Goal: Information Seeking & Learning: Check status

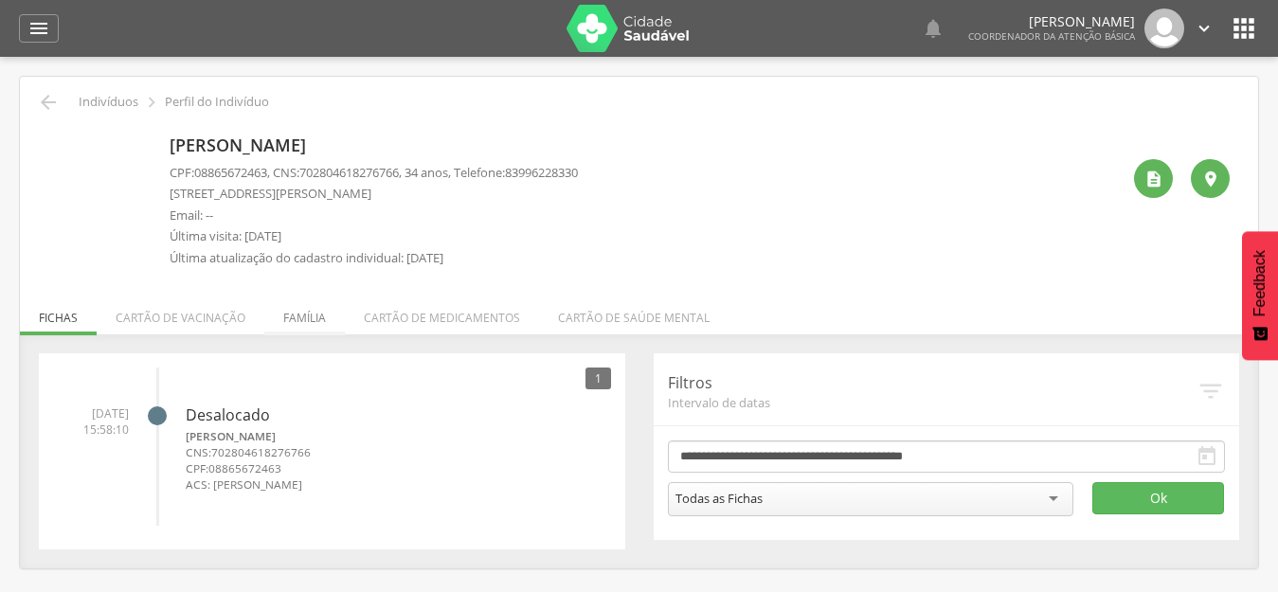
click at [311, 322] on li "Família" at bounding box center [304, 313] width 80 height 45
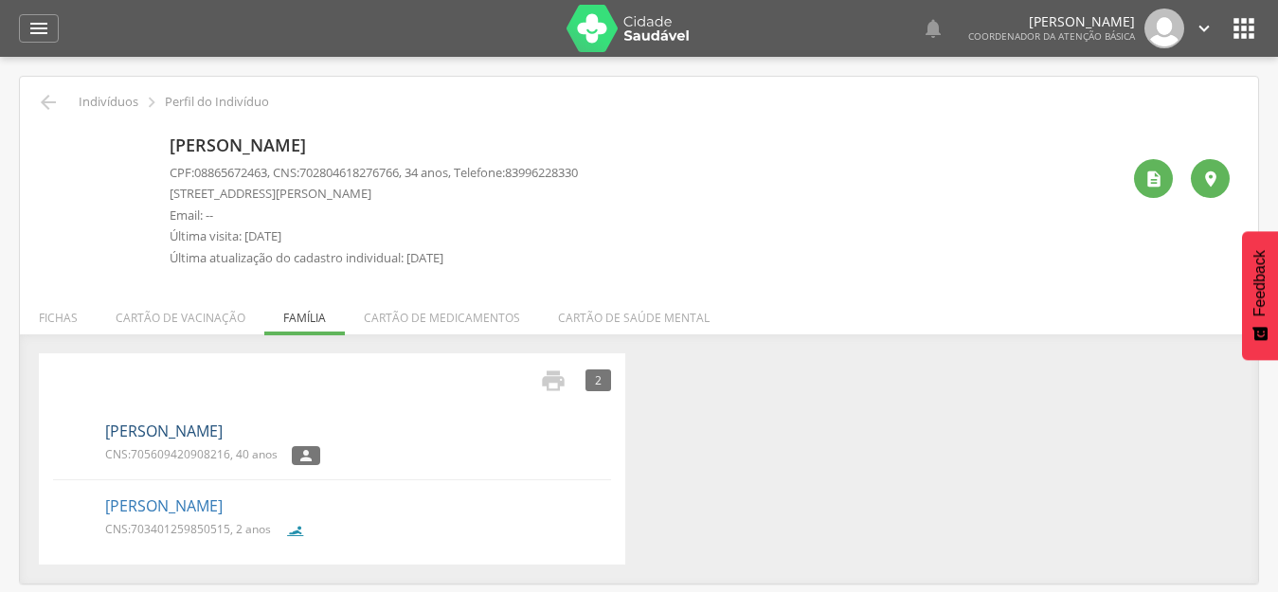
click at [193, 425] on link "[PERSON_NAME]" at bounding box center [163, 431] width 117 height 22
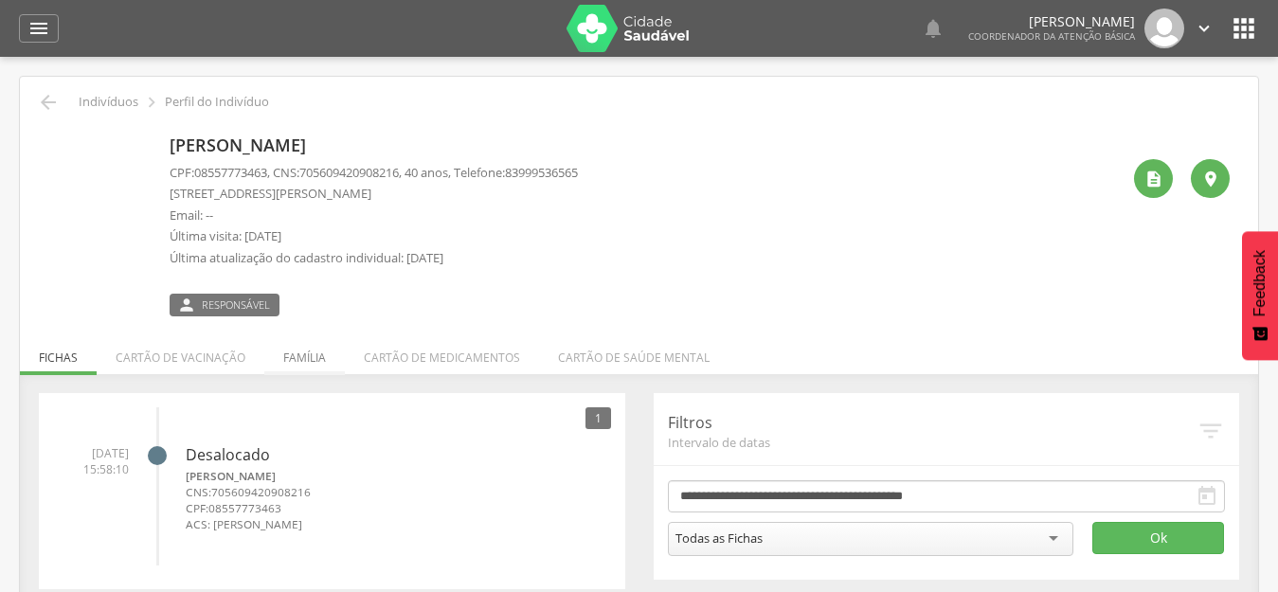
click at [294, 352] on li "Família" at bounding box center [304, 353] width 80 height 45
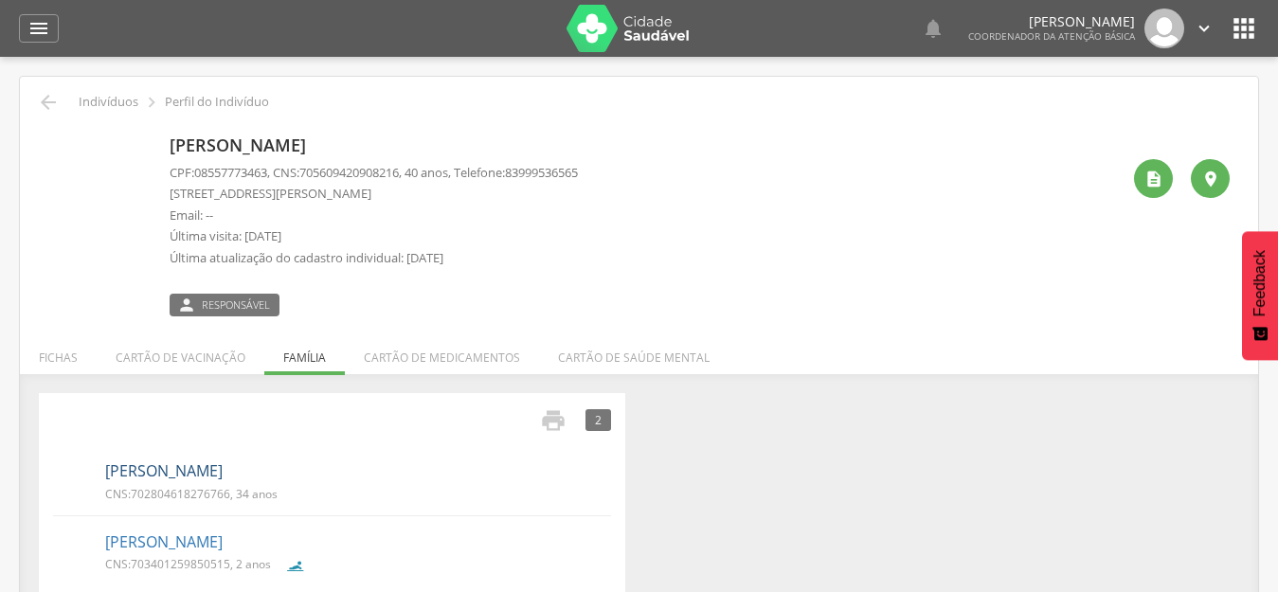
click at [126, 475] on link "[PERSON_NAME]" at bounding box center [163, 471] width 117 height 22
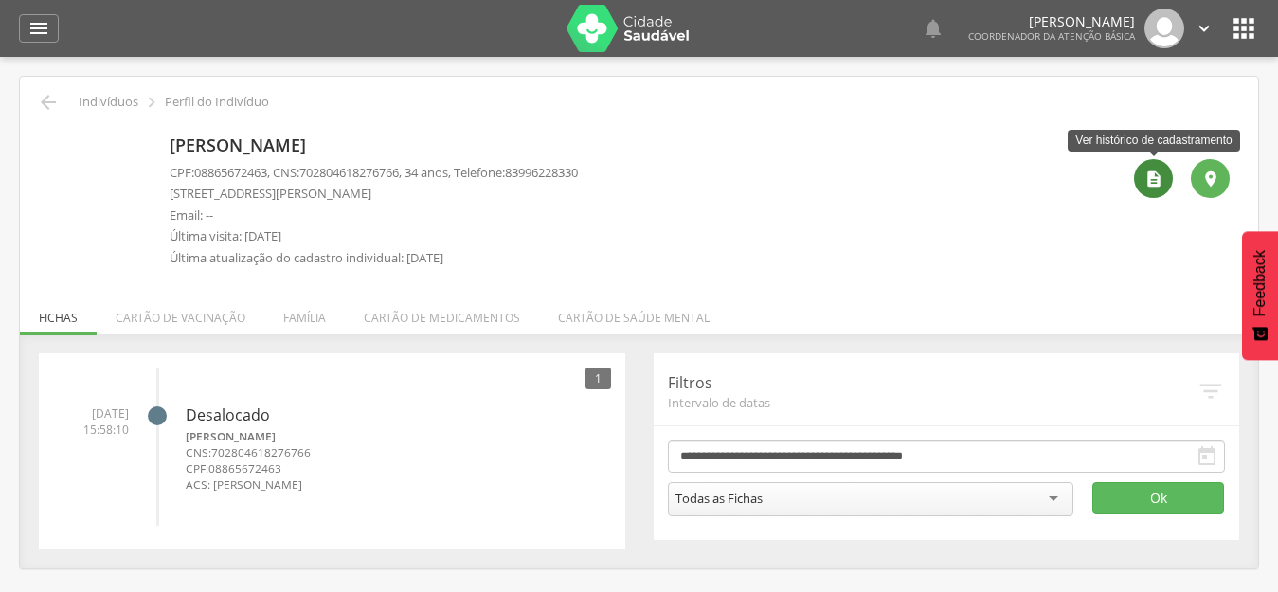
click at [1153, 176] on icon "" at bounding box center [1153, 179] width 19 height 19
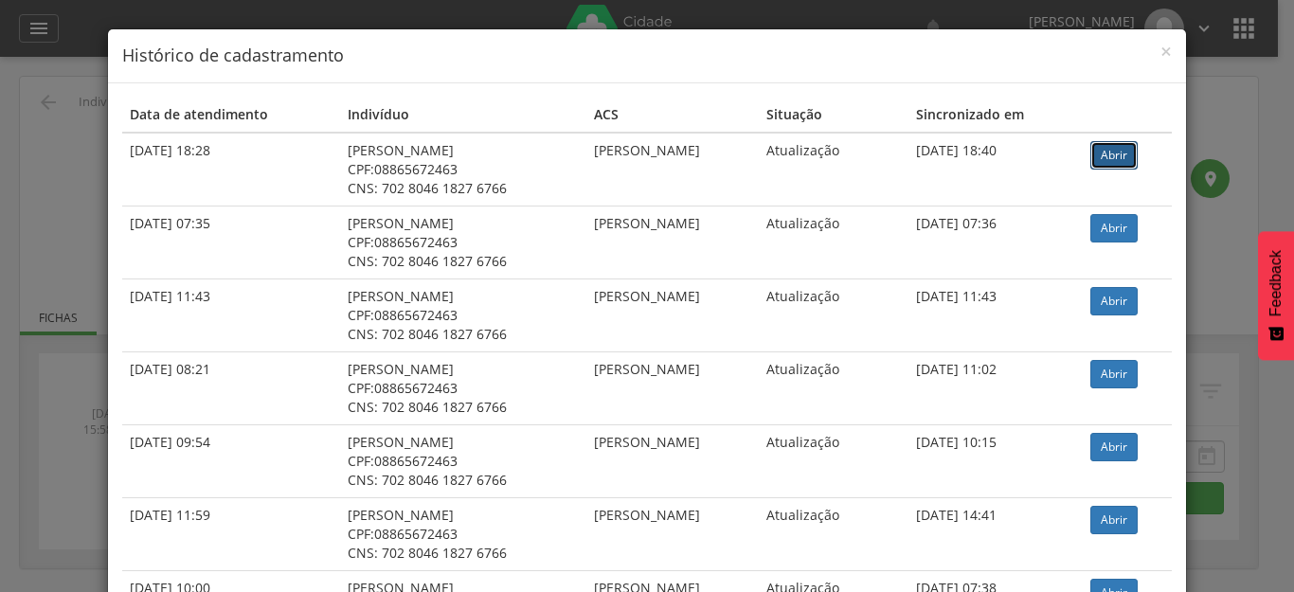
click at [1109, 157] on link "Abrir" at bounding box center [1113, 155] width 47 height 28
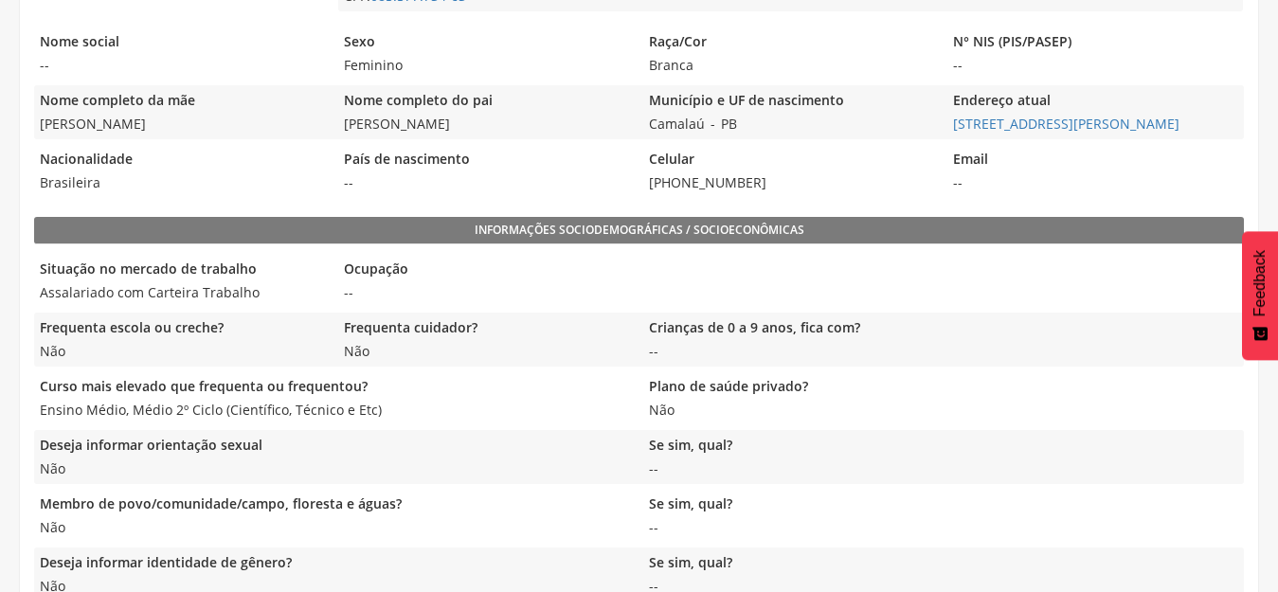
scroll to position [663, 0]
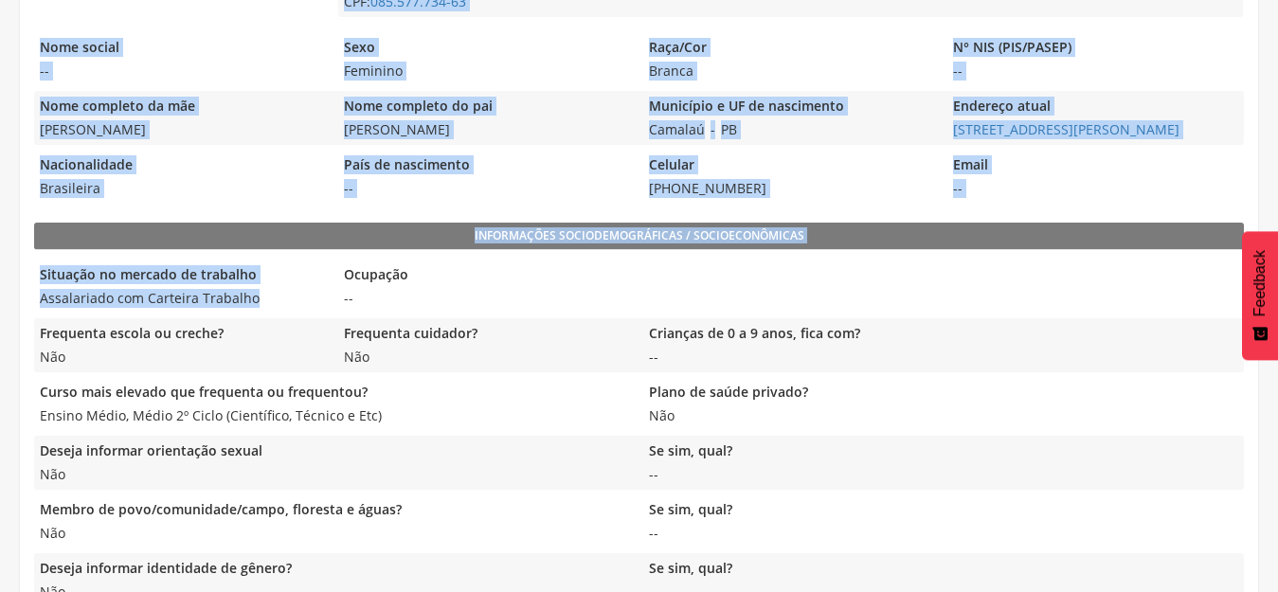
drag, startPoint x: 260, startPoint y: 303, endPoint x: 0, endPoint y: 302, distance: 260.4
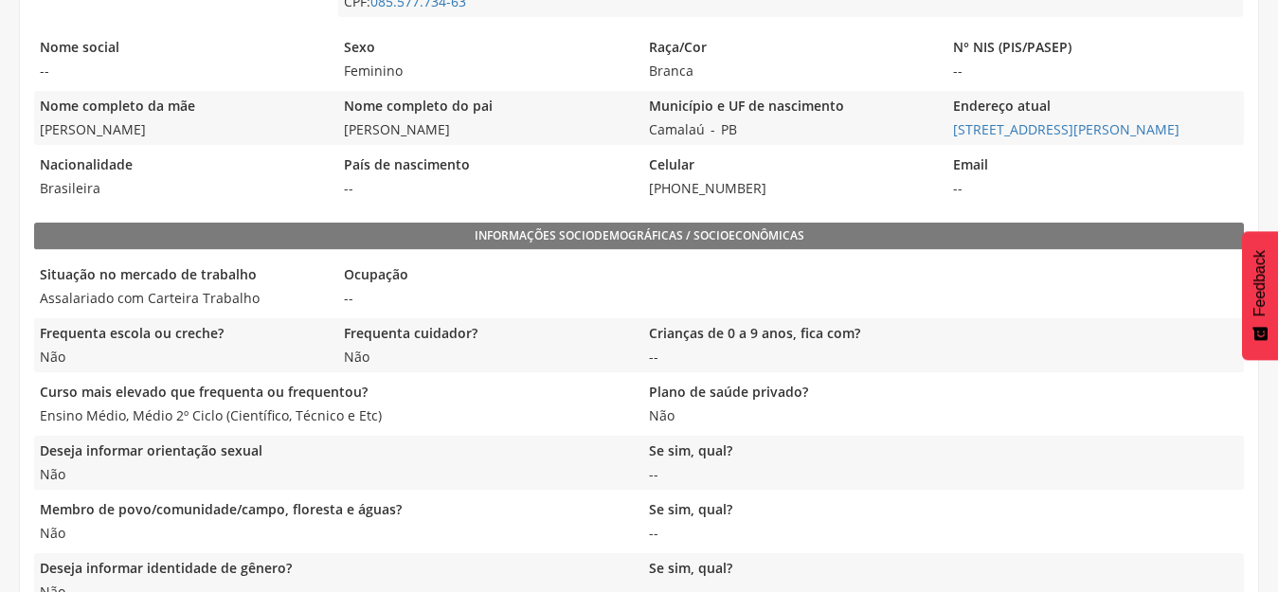
click at [1169, 403] on div "Curso mais elevado que frequenta ou frequentou? Ensino Médio, Médio 2º Ciclo (C…" at bounding box center [638, 404] width 1209 height 54
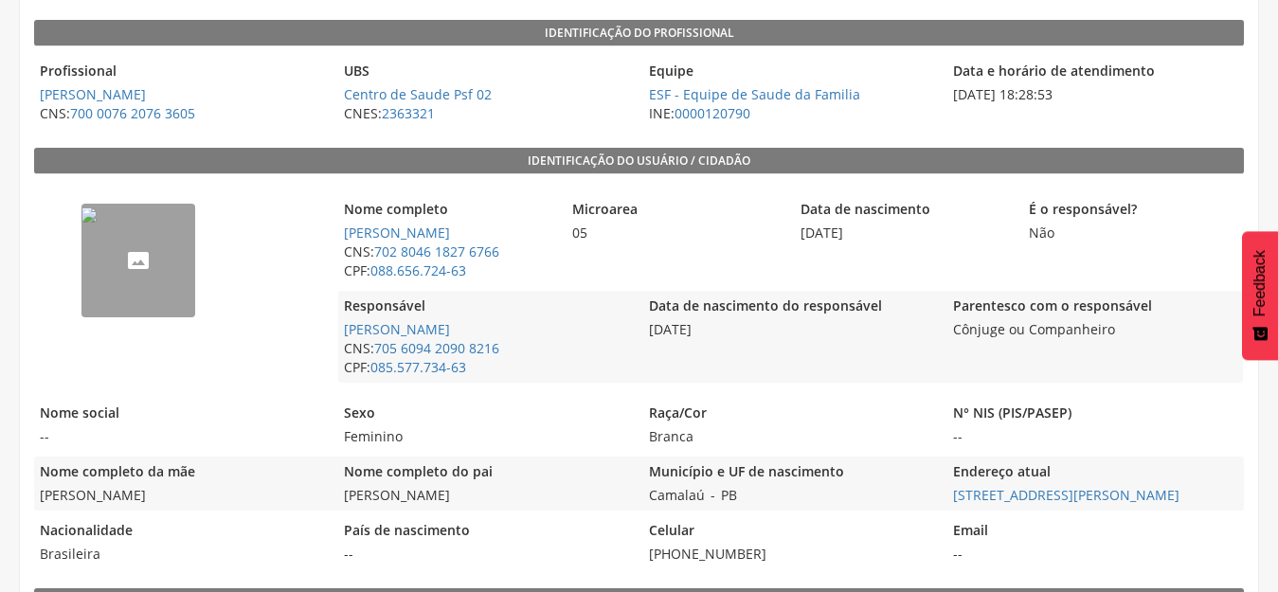
scroll to position [0, 0]
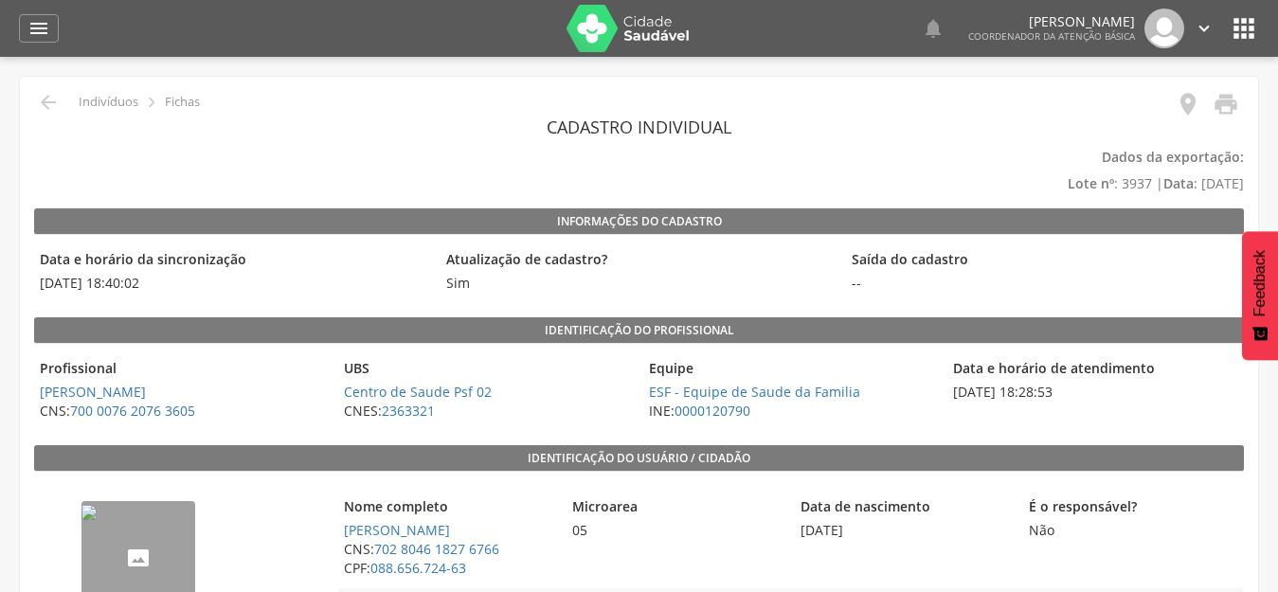
click at [1239, 30] on icon "" at bounding box center [1243, 28] width 30 height 30
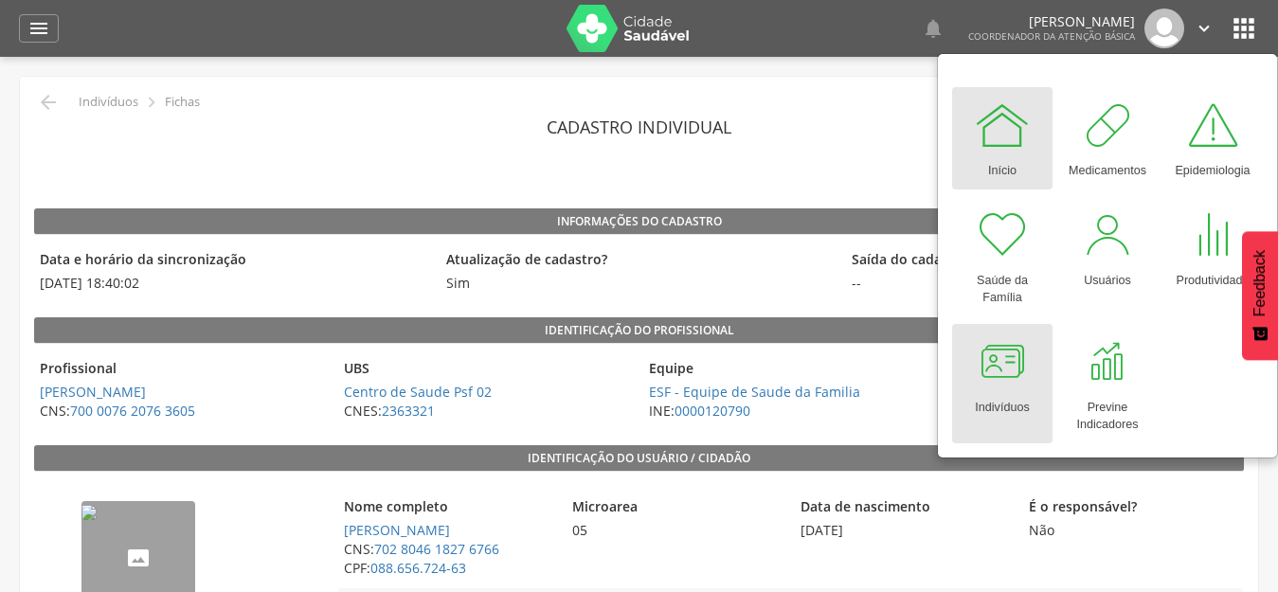
click at [1014, 375] on div at bounding box center [1002, 361] width 57 height 57
